Goal: Information Seeking & Learning: Learn about a topic

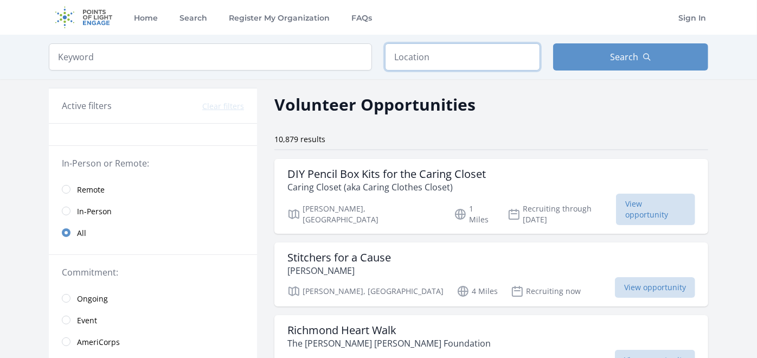
drag, startPoint x: 435, startPoint y: 56, endPoint x: 413, endPoint y: 46, distance: 23.5
click at [415, 47] on input "text" at bounding box center [462, 56] width 155 height 27
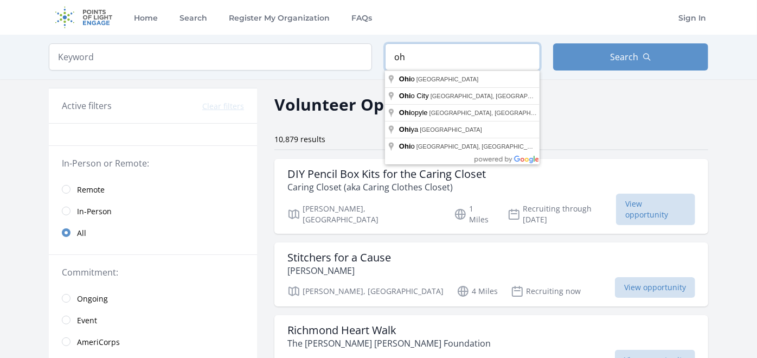
type input "o"
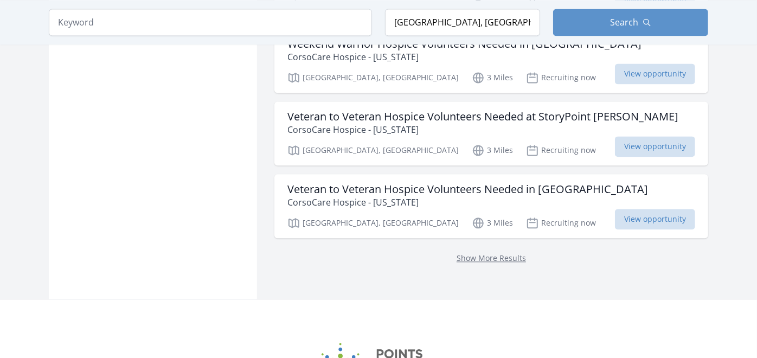
scroll to position [1522, 0]
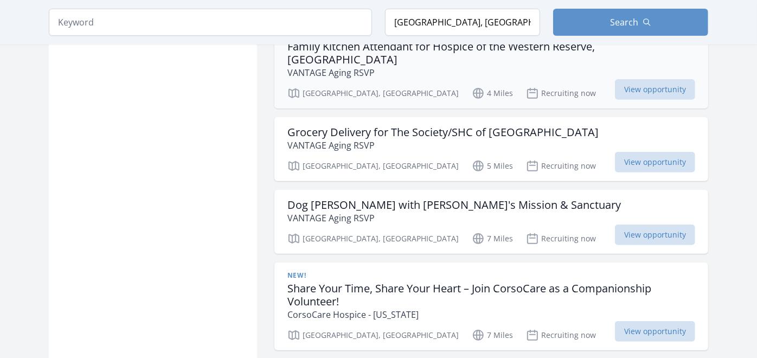
scroll to position [2788, 0]
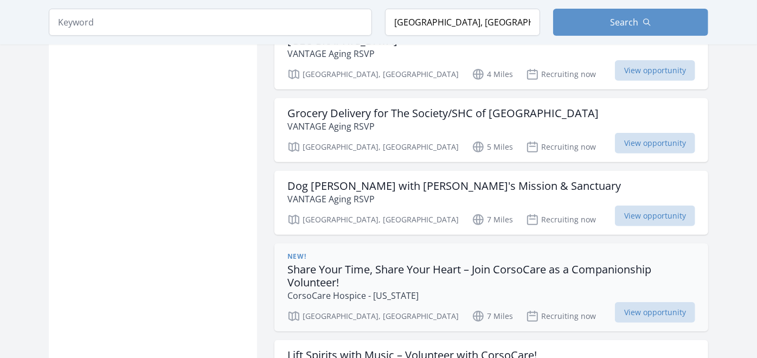
scroll to position [2788, 0]
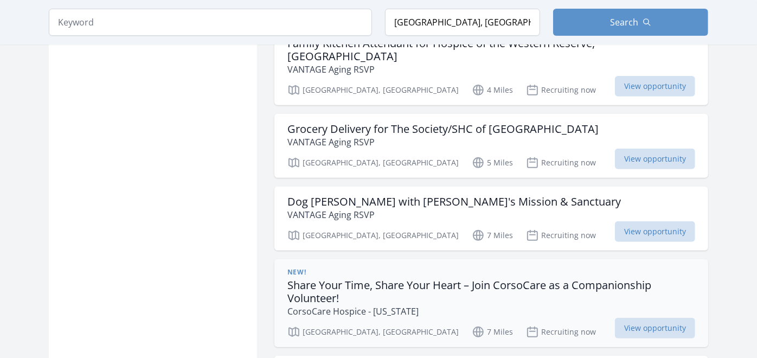
click at [391, 279] on h3 "Share Your Time, Share Your Heart – Join CorsoCare as a Companionship Volunteer!" at bounding box center [492, 292] width 408 height 26
click at [336, 208] on p "VANTAGE Aging RSVP" at bounding box center [455, 214] width 334 height 13
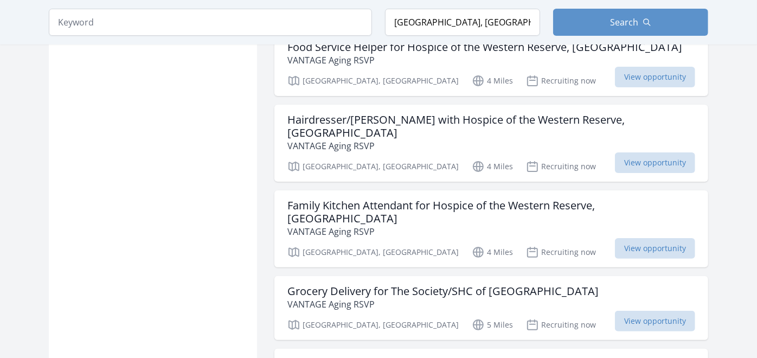
scroll to position [2607, 0]
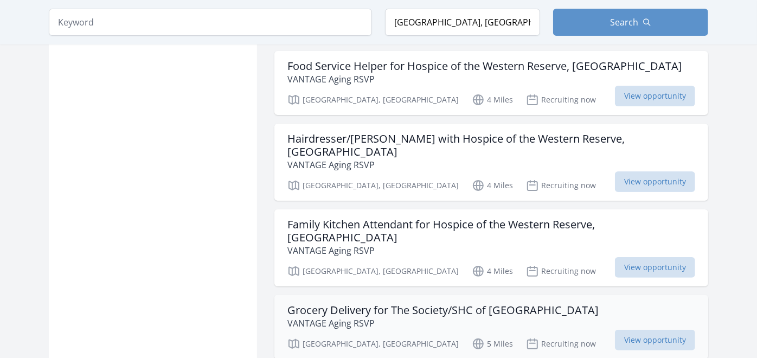
click at [376, 304] on h3 "Grocery Delivery for The Society/SHC of Medina County" at bounding box center [443, 310] width 311 height 13
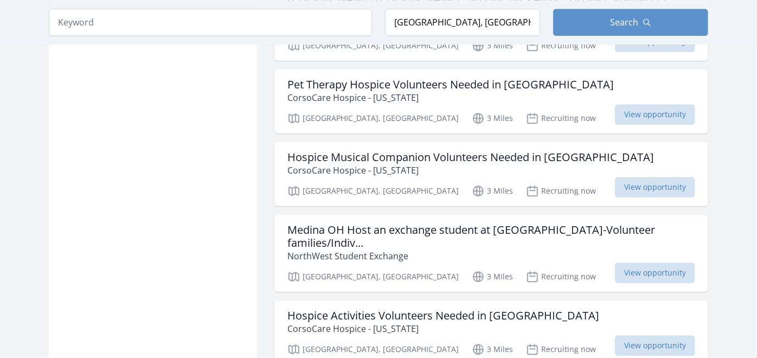
scroll to position [1643, 0]
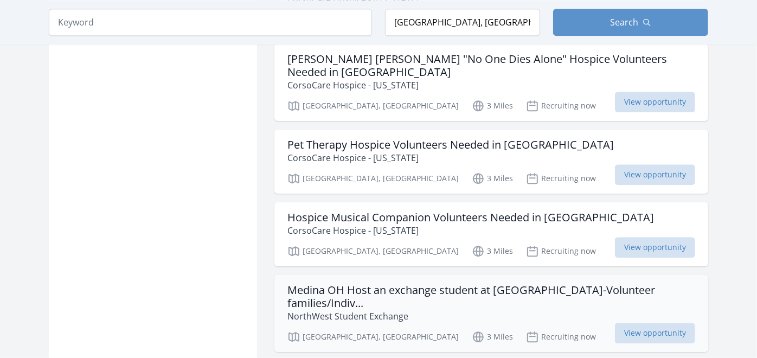
click at [525, 284] on h3 "Medina OH Host an exchange student at Buckeye HS-Volunteer families/Indiv..." at bounding box center [492, 297] width 408 height 26
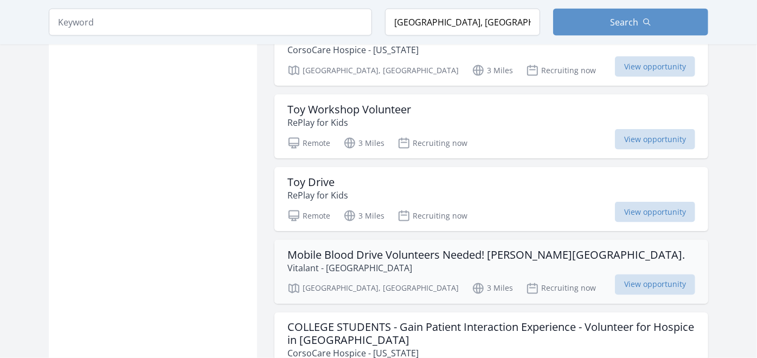
scroll to position [979, 0]
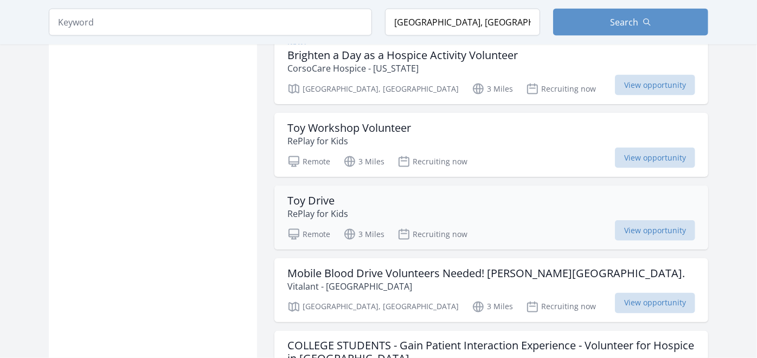
click at [318, 194] on h3 "Toy Drive" at bounding box center [318, 200] width 61 height 13
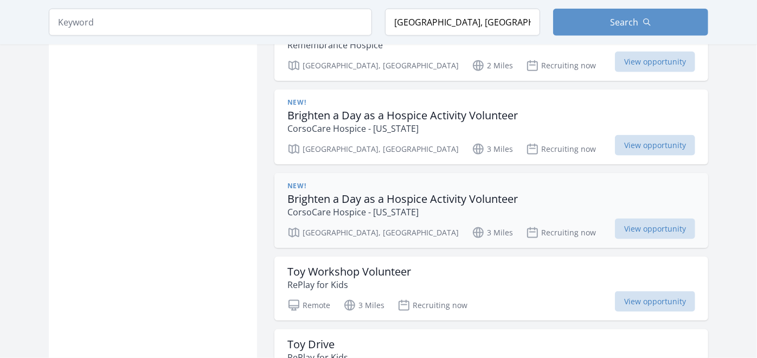
scroll to position [799, 0]
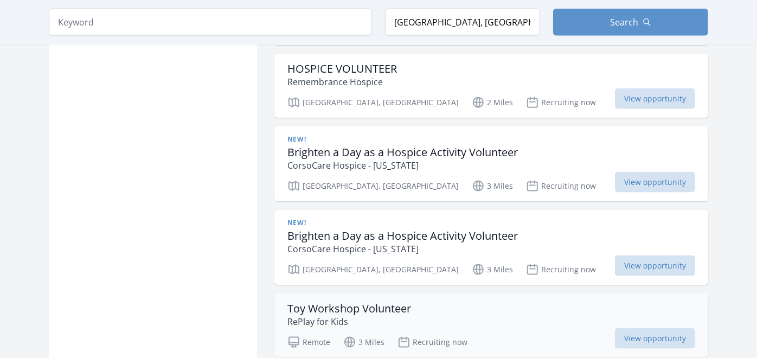
click at [321, 302] on h3 "Toy Workshop Volunteer" at bounding box center [350, 308] width 124 height 13
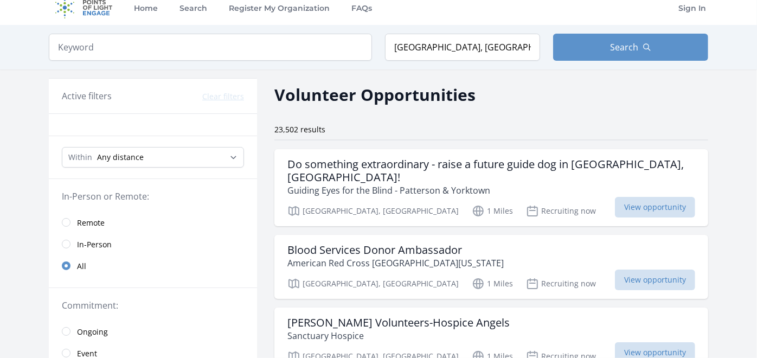
scroll to position [0, 0]
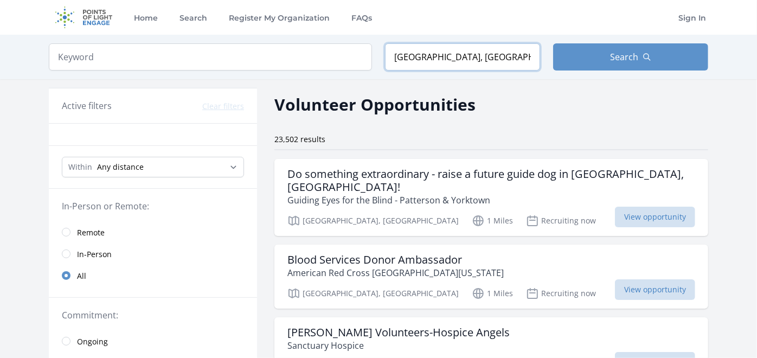
click at [424, 54] on input "Medina, OH, USA" at bounding box center [462, 56] width 155 height 27
type input "Brunswick, OH, USA"
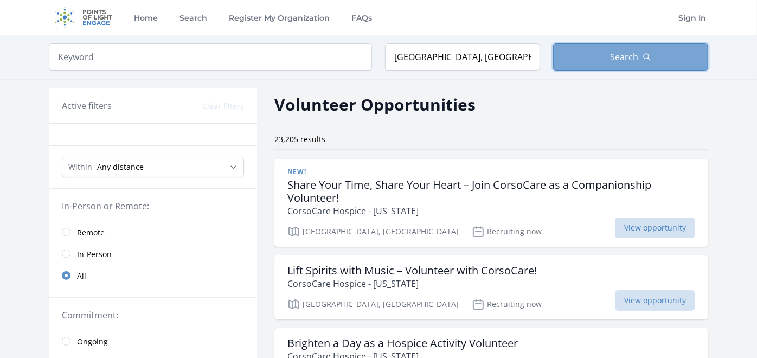
click at [613, 60] on span "Search" at bounding box center [624, 56] width 28 height 13
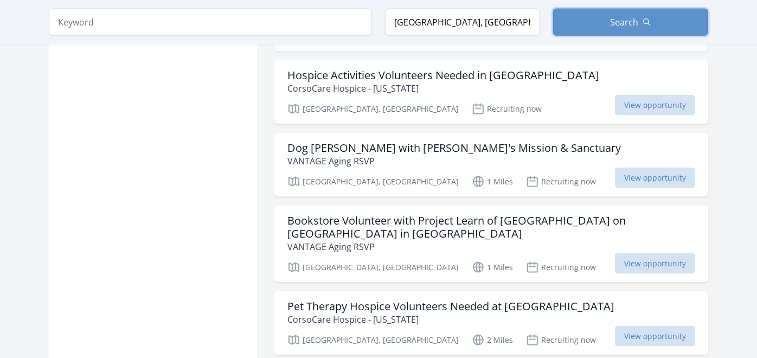
scroll to position [904, 0]
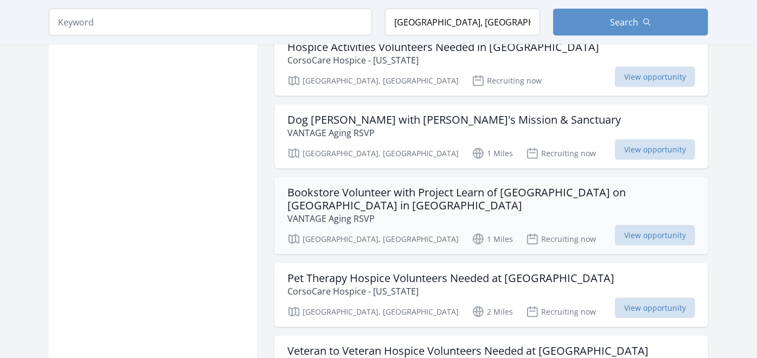
click at [398, 186] on h3 "Bookstore Volunteer with Project Learn of Medina County on Pearl Road in Brunsw…" at bounding box center [492, 199] width 408 height 26
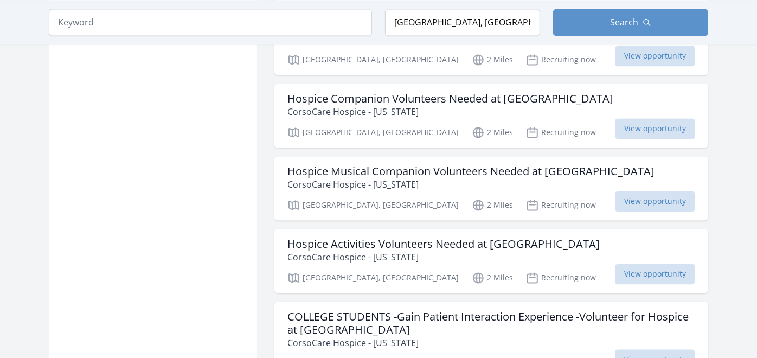
scroll to position [1326, 0]
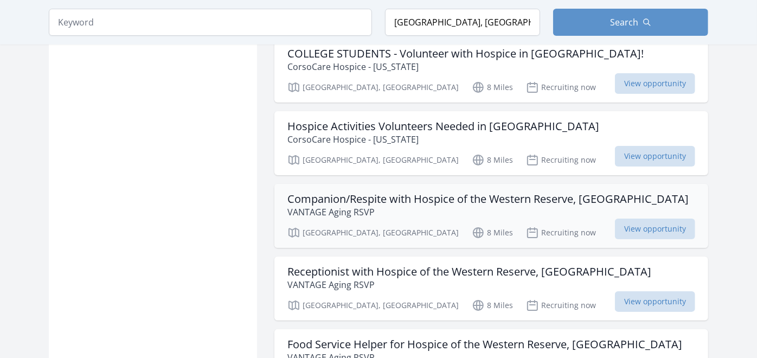
scroll to position [2592, 0]
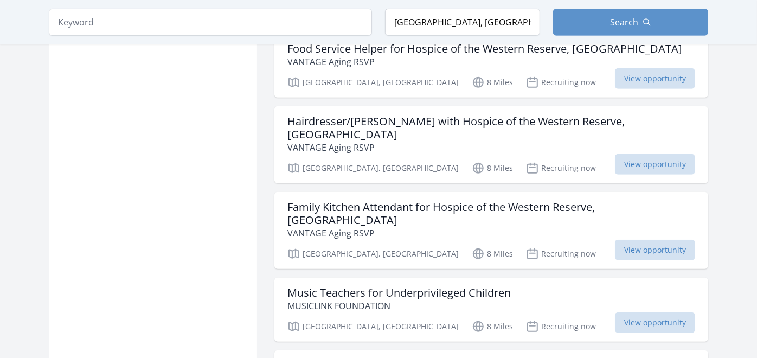
scroll to position [2954, 0]
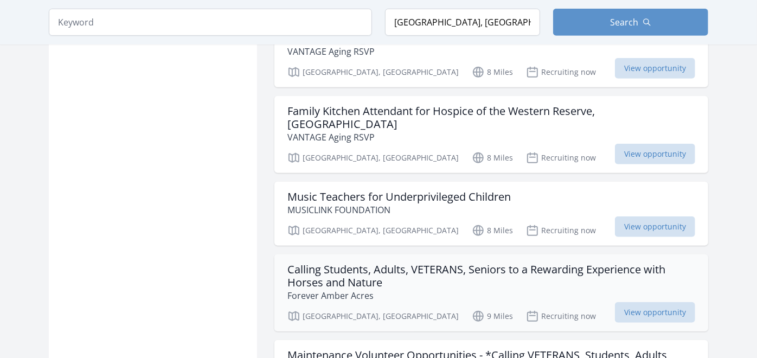
click at [321, 263] on h3 "Calling Students, Adults, VETERANS, Seniors to a Rewarding Experience with Hors…" at bounding box center [492, 276] width 408 height 26
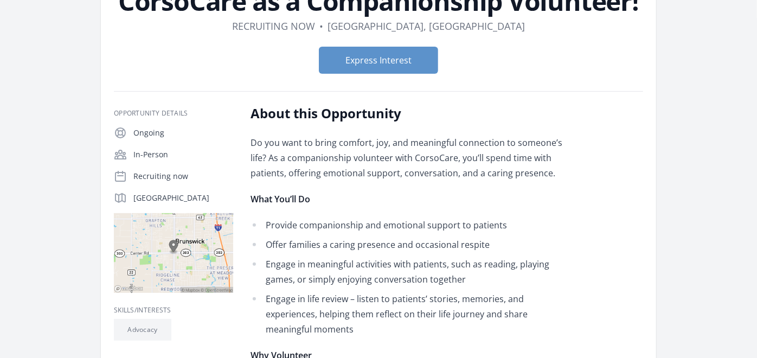
scroll to position [301, 0]
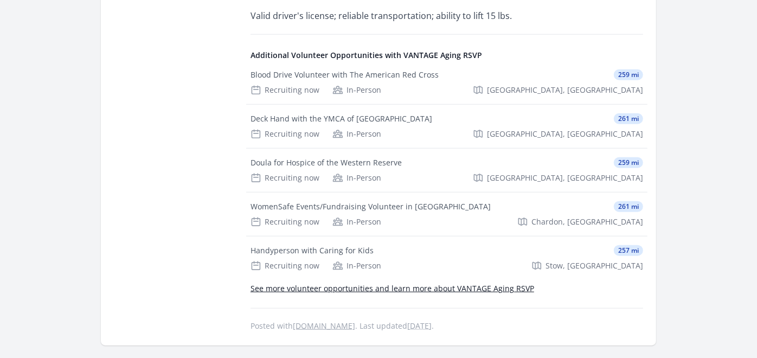
scroll to position [603, 0]
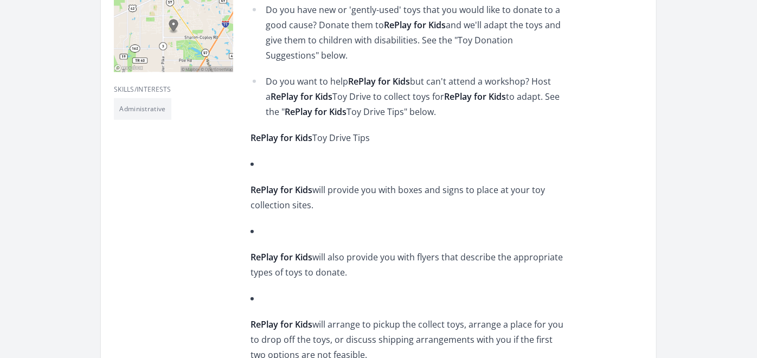
scroll to position [361, 0]
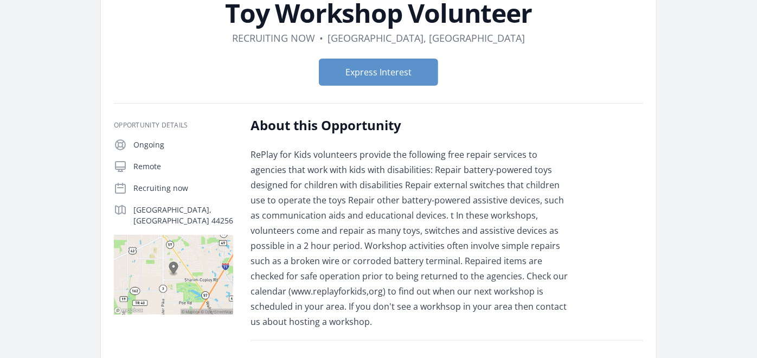
scroll to position [120, 0]
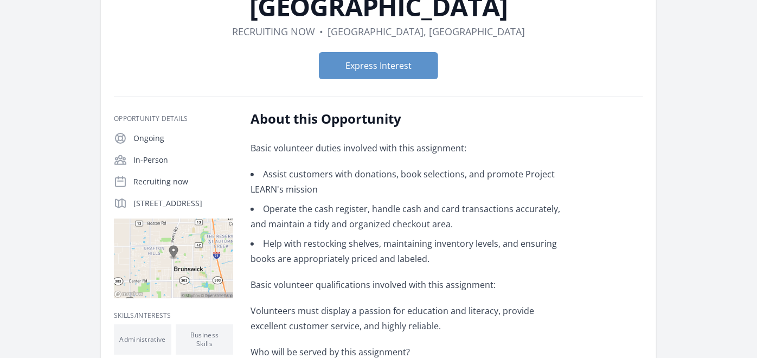
scroll to position [301, 0]
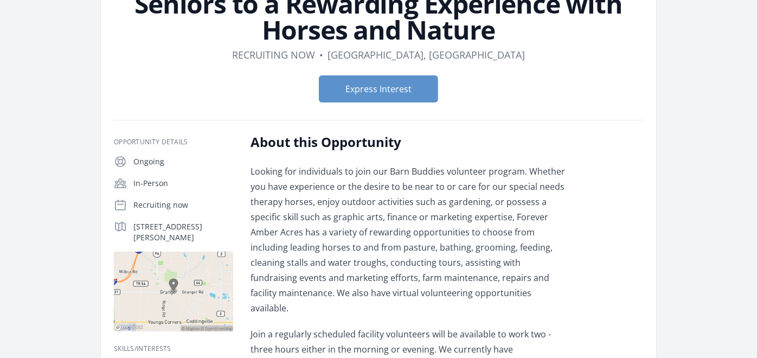
scroll to position [120, 0]
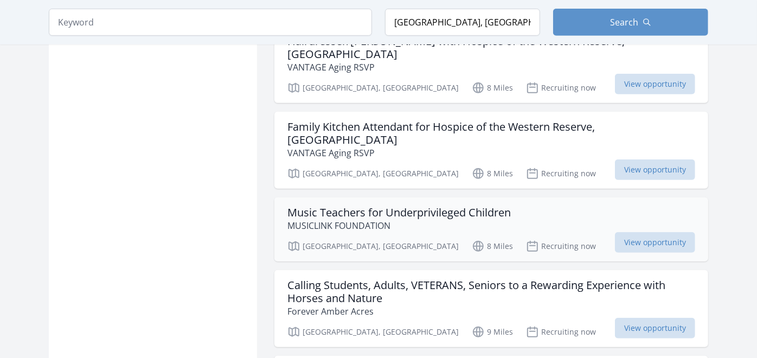
scroll to position [2954, 0]
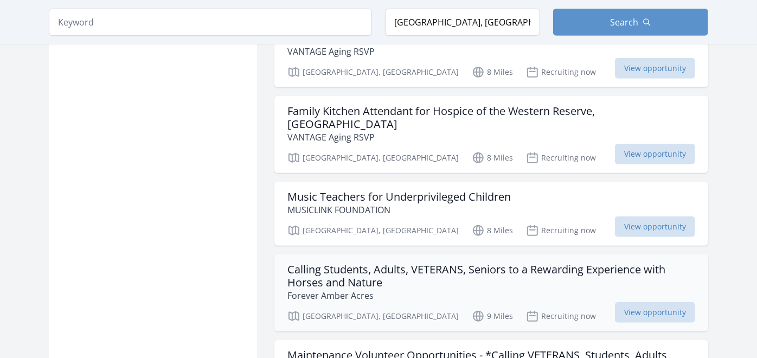
click at [329, 263] on h3 "Calling Students, Adults, VETERANS, Seniors to a Rewarding Experience with Hors…" at bounding box center [492, 276] width 408 height 26
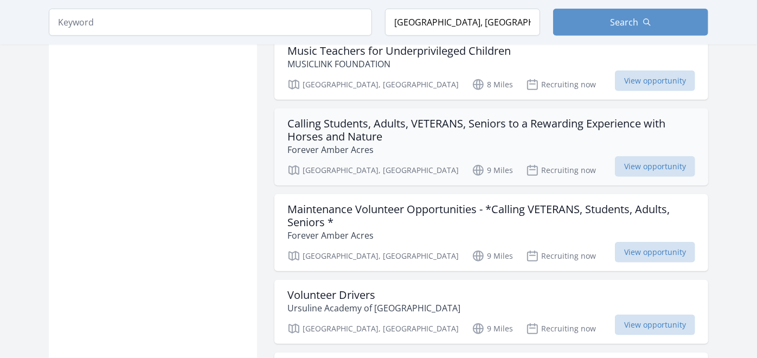
scroll to position [3135, 0]
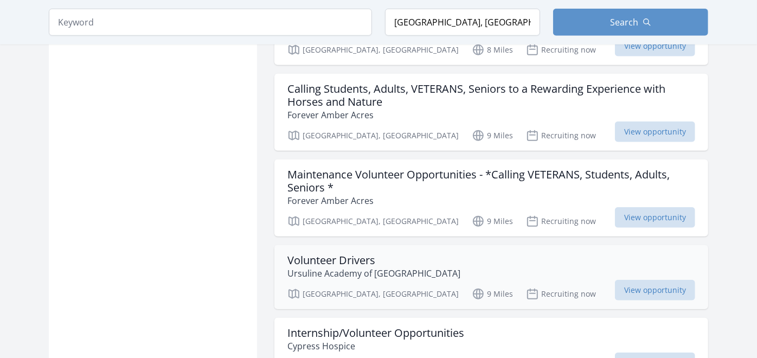
click at [332, 254] on h3 "Volunteer Drivers" at bounding box center [374, 260] width 173 height 13
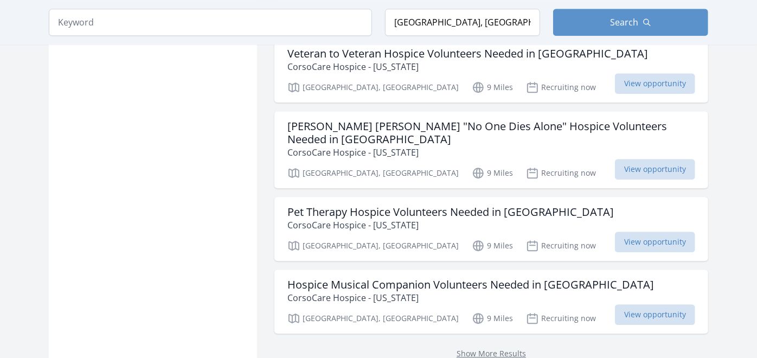
scroll to position [4401, 0]
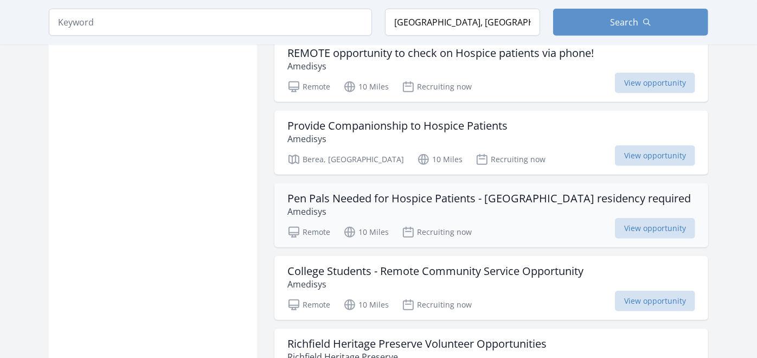
scroll to position [5607, 0]
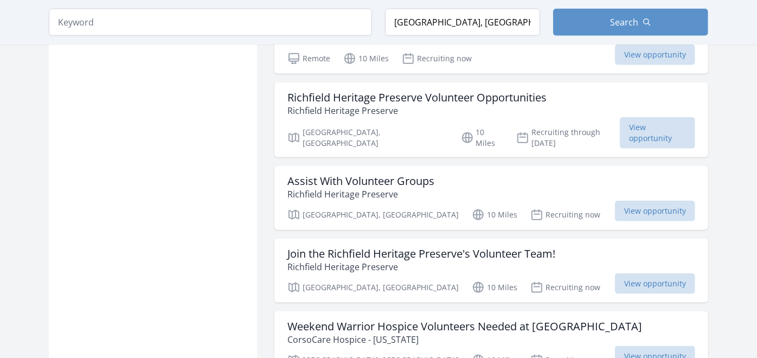
scroll to position [5908, 0]
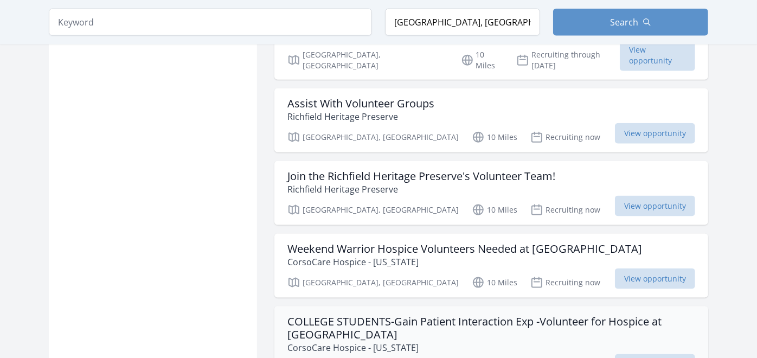
drag, startPoint x: 483, startPoint y: 183, endPoint x: 487, endPoint y: 176, distance: 8.0
click at [487, 315] on h3 "COLLEGE STUDENTS-Gain Patient Interaction Exp -Volunteer for Hospice at Danbury…" at bounding box center [492, 328] width 408 height 26
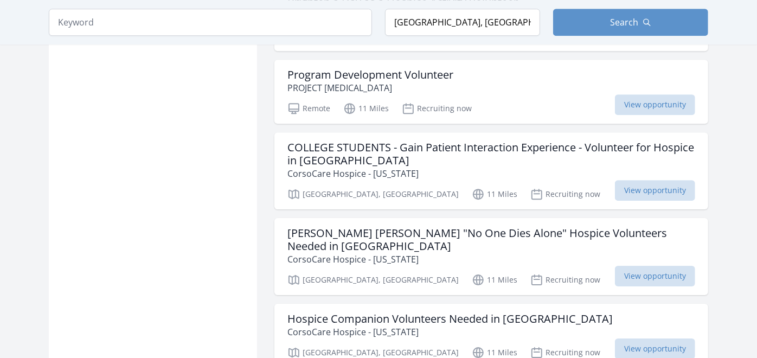
scroll to position [7295, 0]
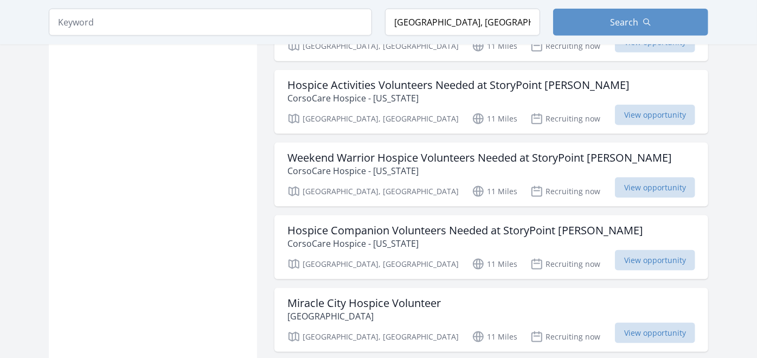
scroll to position [8923, 0]
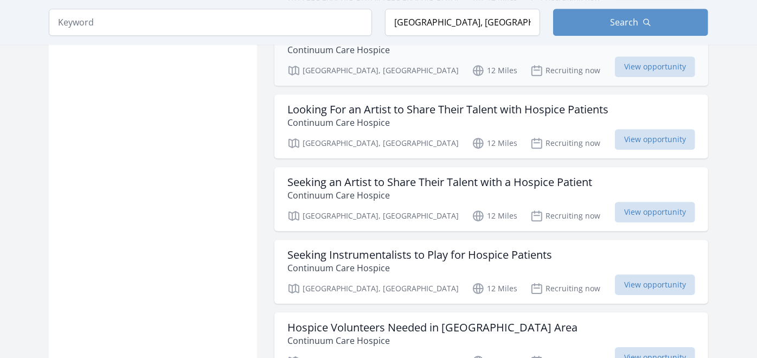
scroll to position [9646, 0]
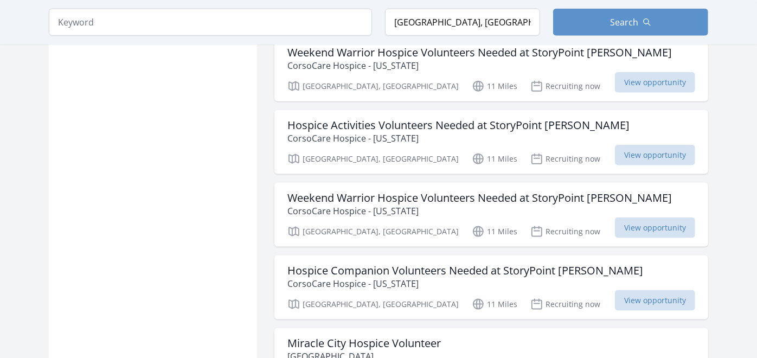
scroll to position [8320, 0]
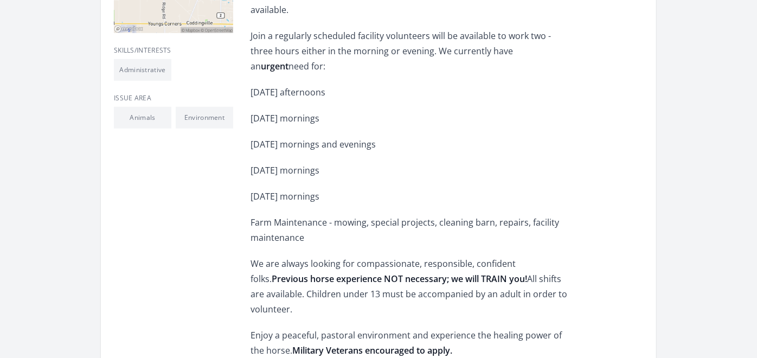
scroll to position [422, 0]
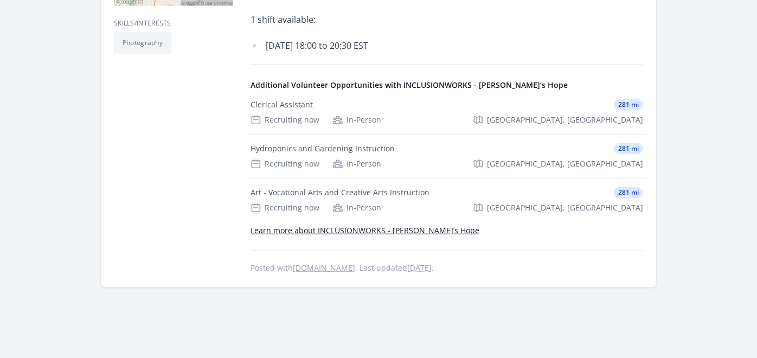
scroll to position [422, 0]
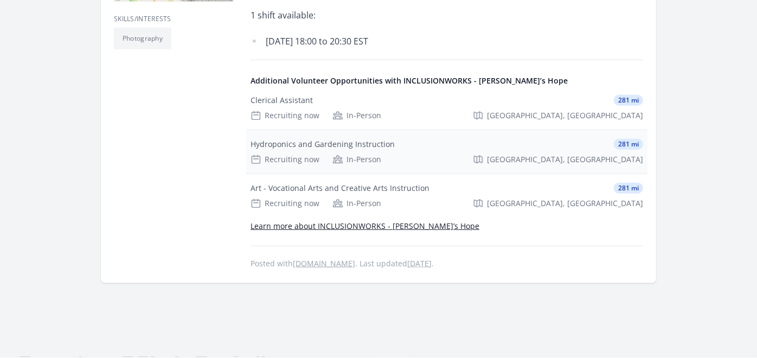
click at [283, 147] on div "Hydroponics and Gardening Instruction" at bounding box center [323, 144] width 144 height 11
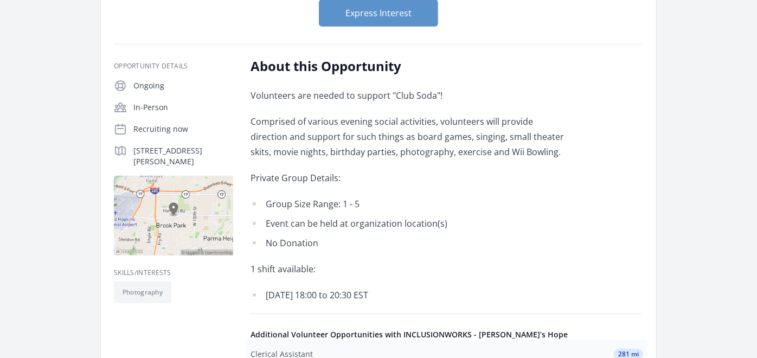
scroll to position [0, 0]
